Goal: Task Accomplishment & Management: Complete application form

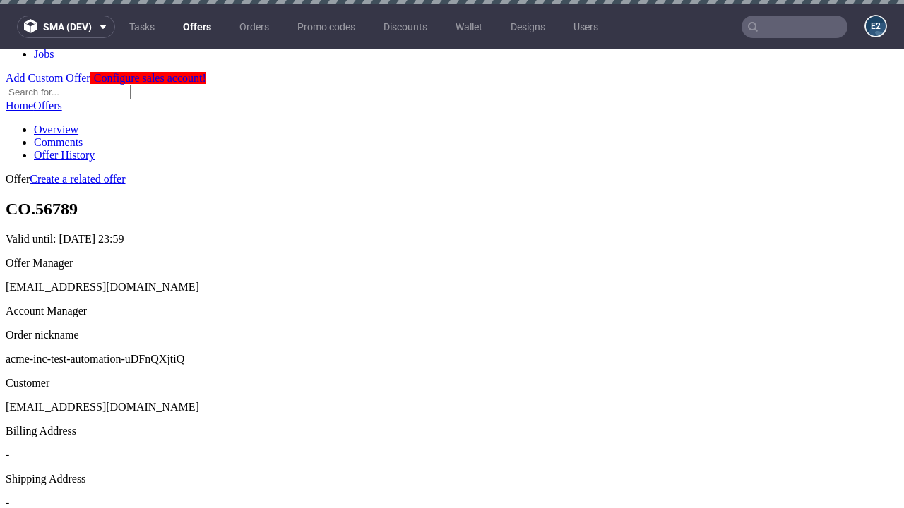
scroll to position [4, 0]
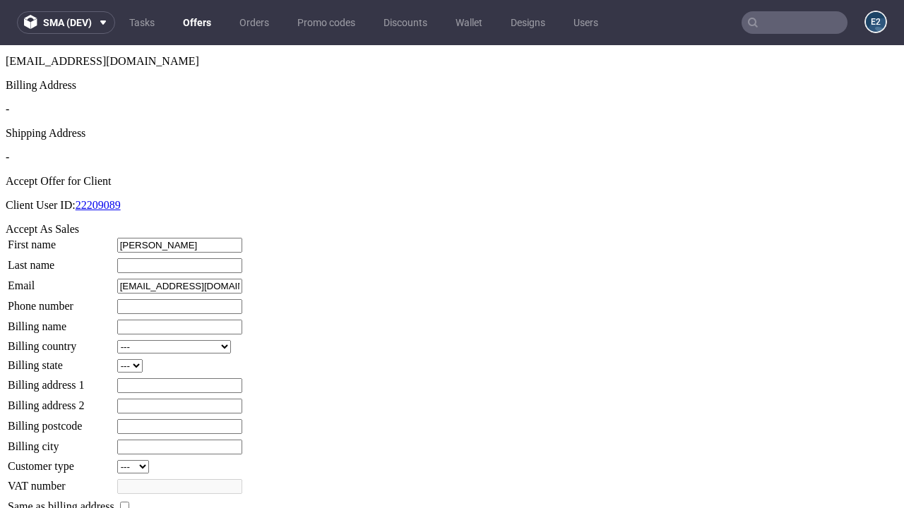
type input "Benedict"
type input "Fadel"
type input "1509813888"
type input "Milford.Ritchie-Paucek39"
select select "13"
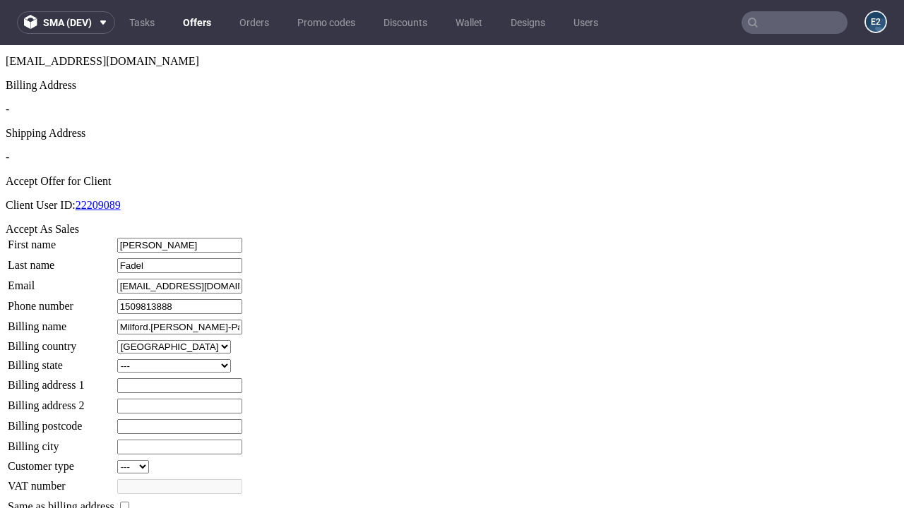
select select "132"
type input "Milford.Ritchie-Paucek39"
type input "31 Lysanne View"
type input "QL03 5OF"
type input "Jacobi-on-Schmidt"
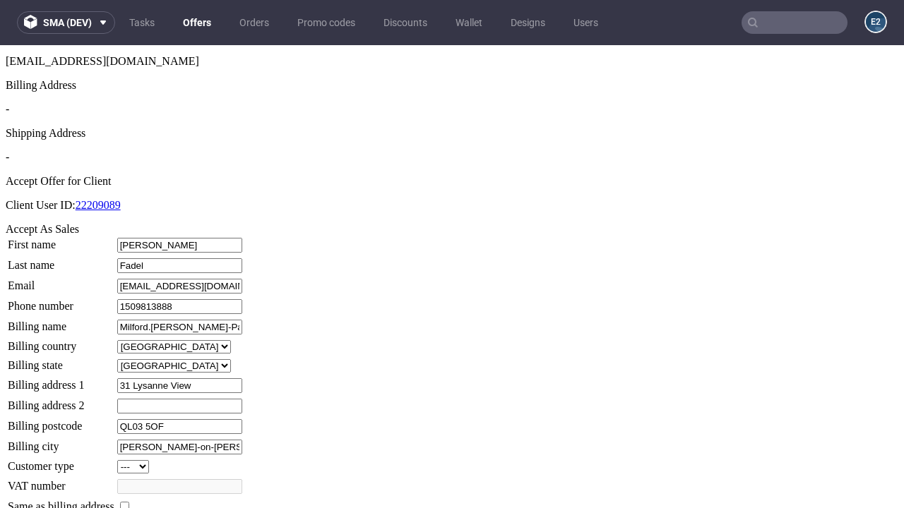
click at [129, 502] on input "checkbox" at bounding box center [124, 506] width 9 height 9
checkbox input "true"
type input "Milford.Ritchie-Paucek39"
select select "13"
type input "31 Lysanne View"
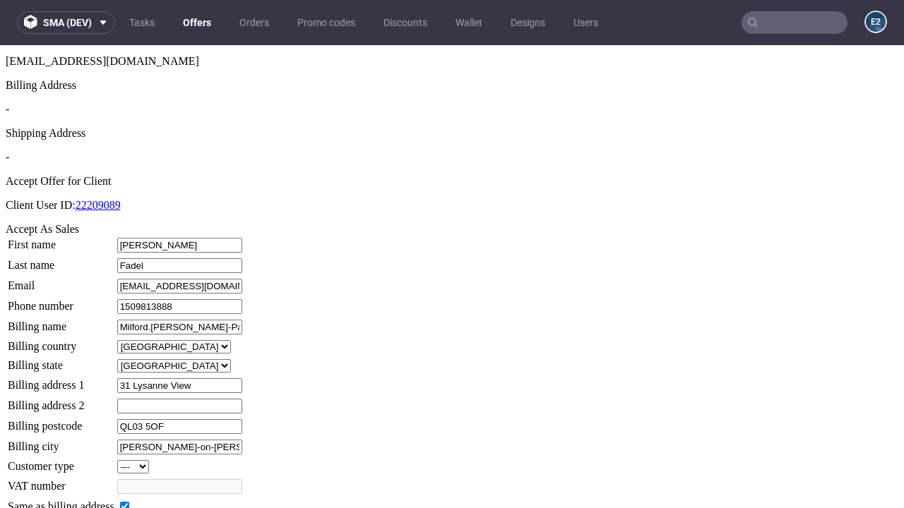
type input "QL03 5OF"
type input "Jacobi-on-Schmidt"
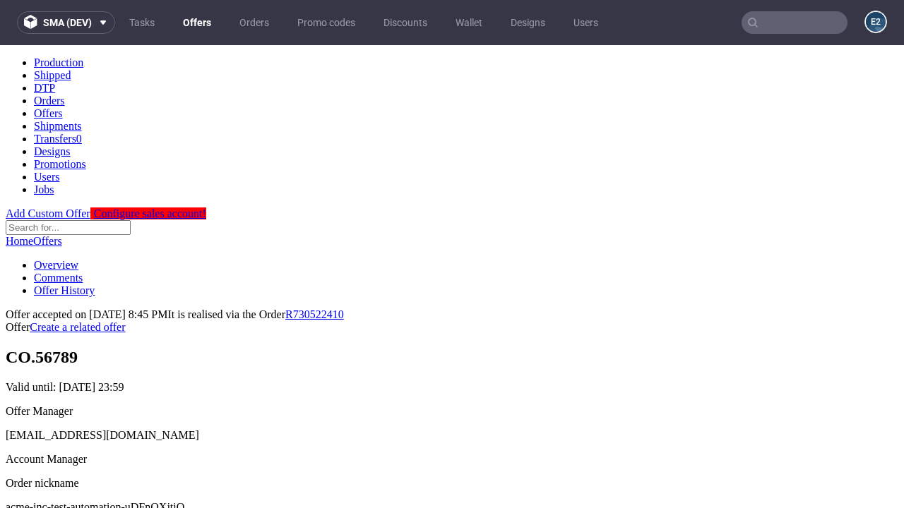
scroll to position [0, 0]
